Goal: Task Accomplishment & Management: Manage account settings

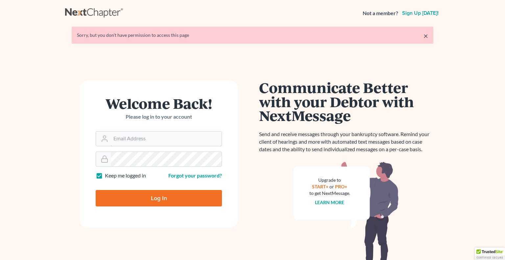
type input "[EMAIL_ADDRESS][DOMAIN_NAME]"
click at [176, 199] on input "Log In" at bounding box center [159, 198] width 126 height 16
type input "Thinking..."
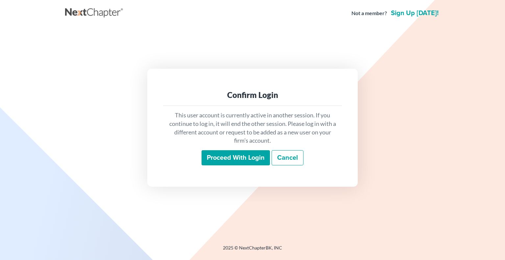
click at [245, 156] on input "Proceed with login" at bounding box center [236, 157] width 68 height 15
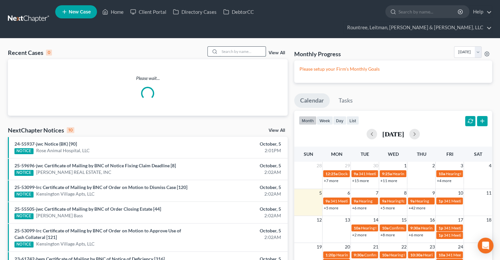
click at [226, 47] on input "search" at bounding box center [243, 52] width 46 height 10
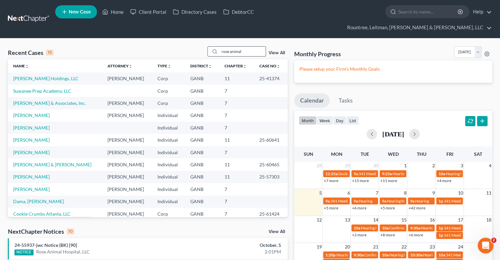
type input "rose animal"
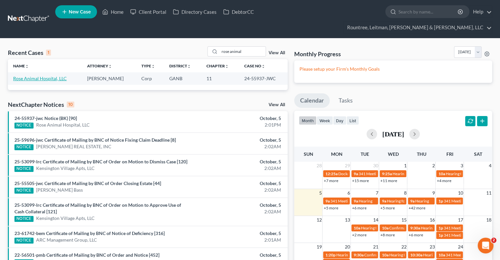
click at [57, 76] on link "Rose Animal Hospital, LLC" at bounding box center [40, 79] width 54 height 6
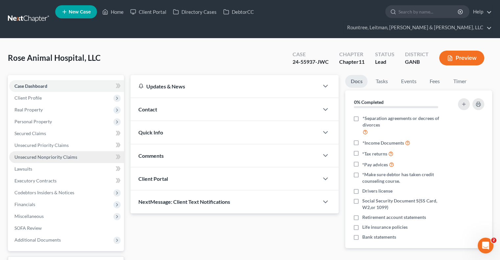
click at [80, 151] on link "Unsecured Nonpriority Claims" at bounding box center [66, 157] width 115 height 12
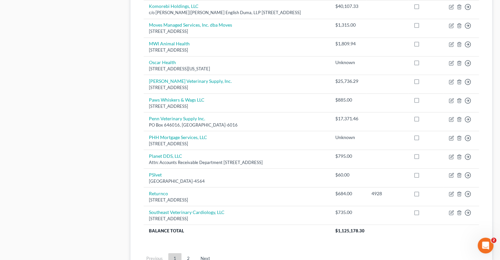
scroll to position [498, 0]
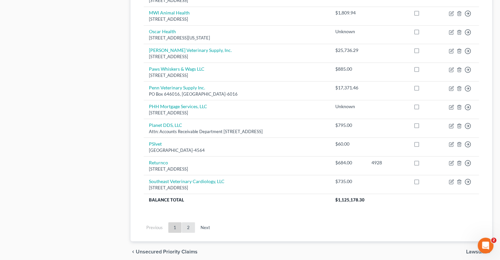
click at [188, 222] on link "2" at bounding box center [188, 227] width 13 height 11
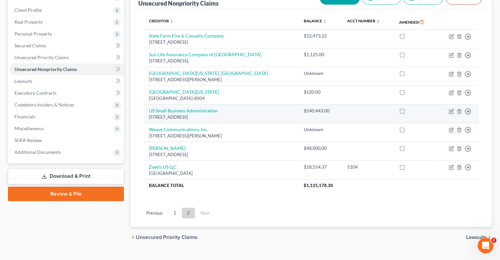
scroll to position [53, 0]
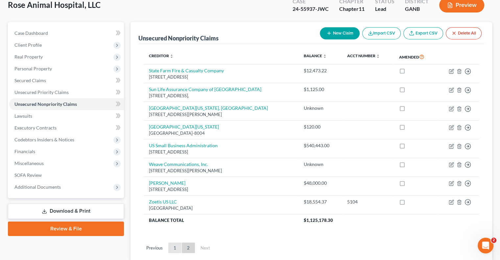
click at [176, 243] on link "1" at bounding box center [174, 248] width 13 height 11
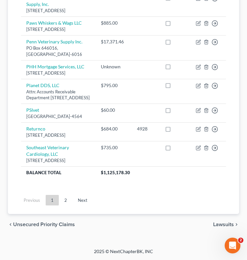
scroll to position [835, 0]
click at [65, 206] on link "2" at bounding box center [65, 200] width 13 height 11
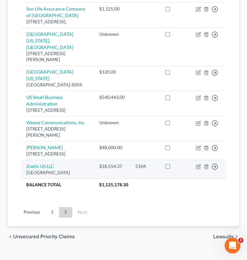
scroll to position [181, 0]
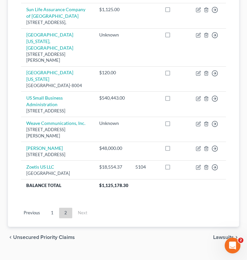
click at [240, 109] on div "Unsecured Nonpriority Claims New Claim Import CSV Export CSV Delete All Credito…" at bounding box center [124, 83] width 238 height 330
click at [56, 218] on link "1" at bounding box center [52, 213] width 13 height 11
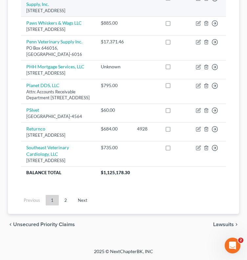
scroll to position [847, 0]
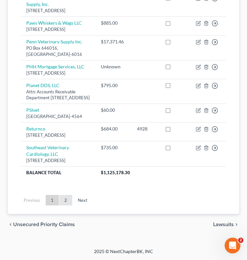
click at [61, 206] on link "2" at bounding box center [65, 200] width 13 height 11
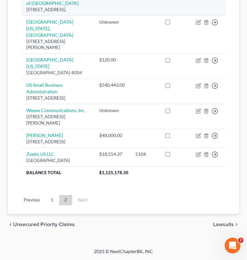
scroll to position [206, 0]
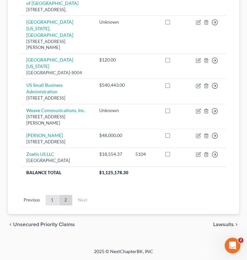
click at [53, 206] on link "1" at bounding box center [52, 200] width 13 height 11
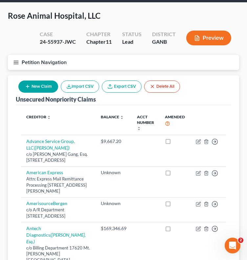
scroll to position [0, 0]
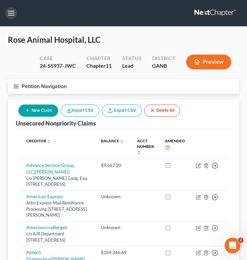
click at [9, 17] on button "button" at bounding box center [11, 13] width 12 height 12
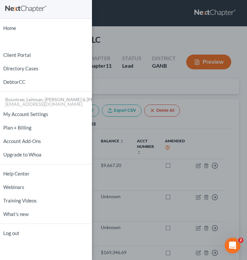
click at [120, 22] on div "Home New Case Client Portal Directory Cases DebtorCC Rountree, Leitman, Klein &…" at bounding box center [123, 130] width 247 height 260
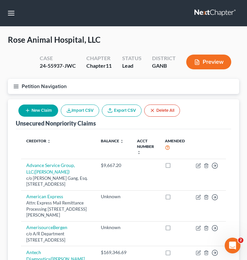
click at [16, 84] on icon "button" at bounding box center [16, 87] width 6 height 6
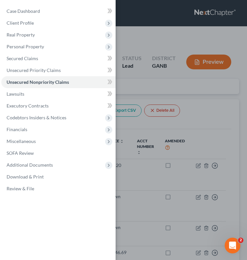
click at [149, 44] on div "Case Dashboard Payments Invoices Payments Payments Credit Report Client Profile" at bounding box center [123, 130] width 247 height 260
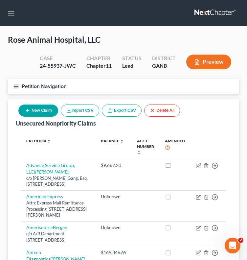
click at [210, 25] on nav "Home New Case Client Portal Directory Cases DebtorCC Rountree, Leitman, Klein &…" at bounding box center [123, 13] width 247 height 26
click at [204, 12] on link at bounding box center [216, 13] width 42 height 12
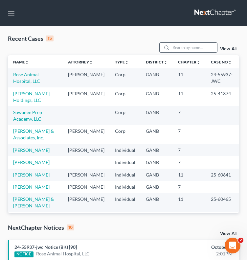
click at [179, 43] on input "search" at bounding box center [194, 48] width 46 height 10
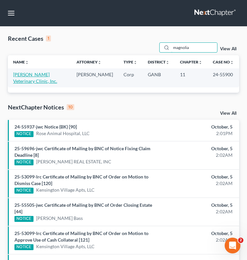
type input "magnolia"
click at [23, 72] on link "Magnolia Rose Veterinary Clinic, Inc." at bounding box center [35, 78] width 44 height 12
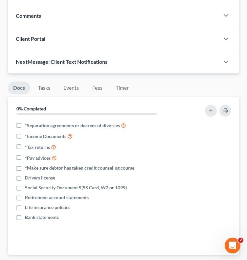
scroll to position [26, 0]
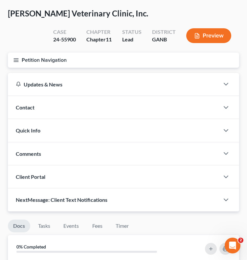
click at [35, 54] on button "Petition Navigation" at bounding box center [124, 60] width 232 height 15
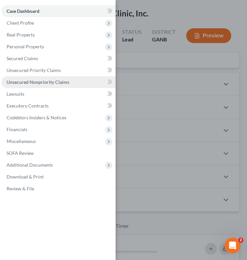
click at [35, 82] on span "Unsecured Nonpriority Claims" at bounding box center [38, 82] width 63 height 6
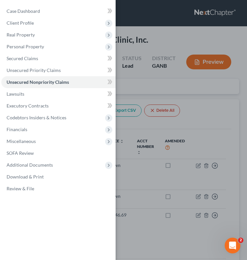
click at [160, 83] on div "Case Dashboard Payments Invoices Payments Payments Credit Report Client Profile" at bounding box center [123, 130] width 247 height 260
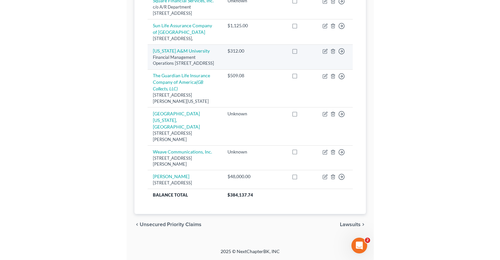
scroll to position [290, 0]
